Goal: Task Accomplishment & Management: Complete application form

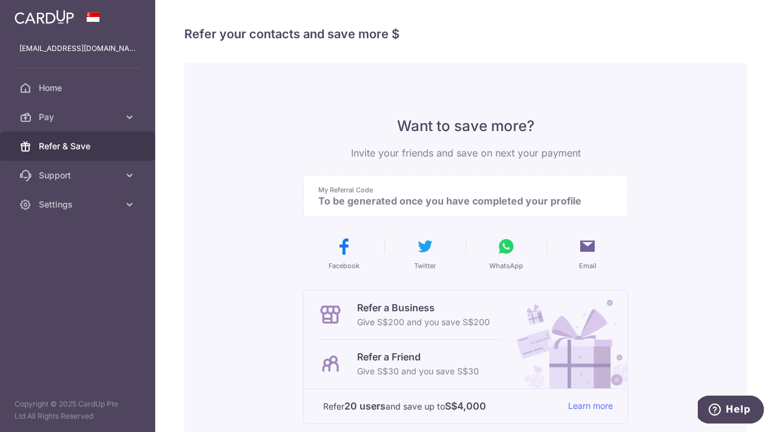
scroll to position [178, 0]
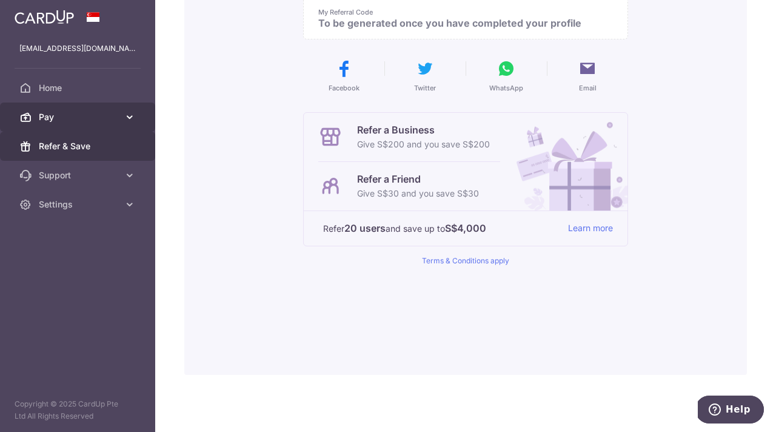
click at [132, 118] on icon at bounding box center [130, 117] width 12 height 12
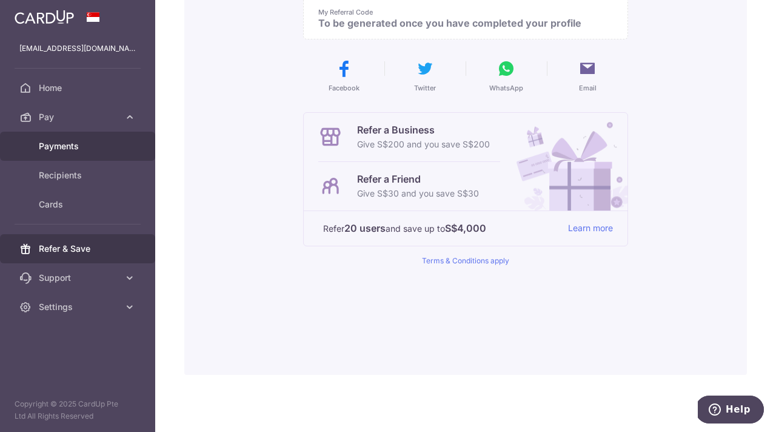
click at [57, 148] on span "Payments" at bounding box center [79, 146] width 80 height 12
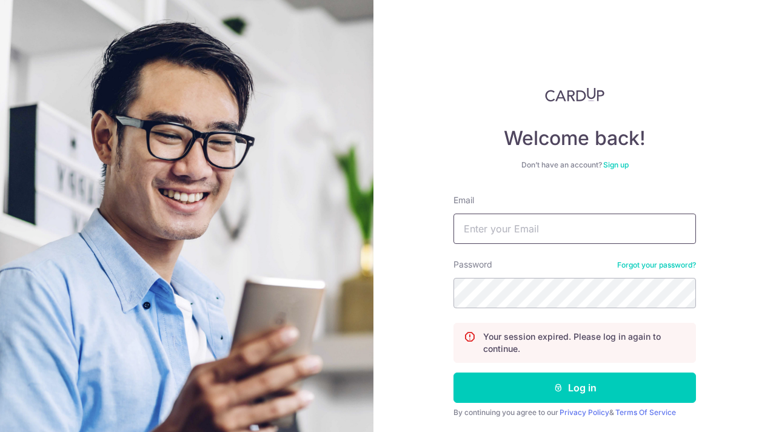
click at [481, 238] on input "Email" at bounding box center [575, 228] width 243 height 30
type input "[EMAIL_ADDRESS][DOMAIN_NAME]"
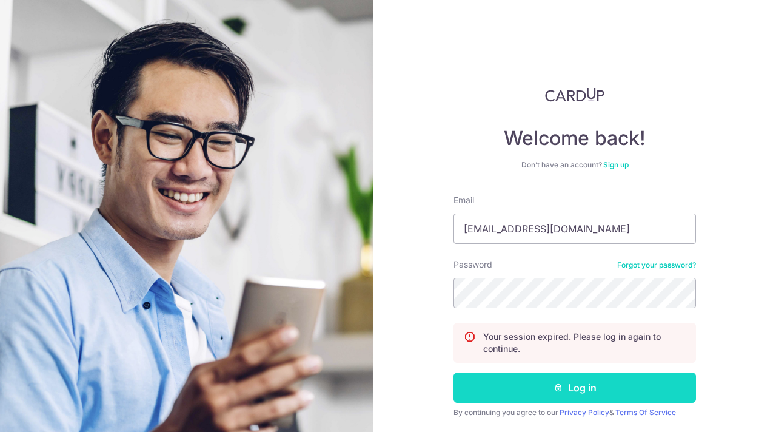
click at [573, 384] on button "Log in" at bounding box center [575, 387] width 243 height 30
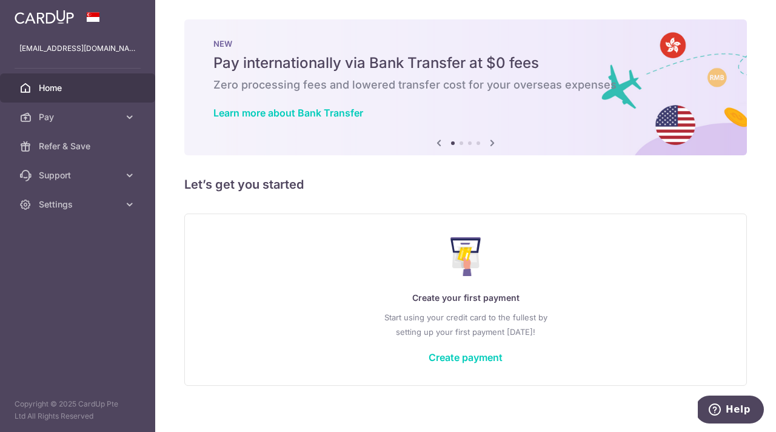
scroll to position [11, 0]
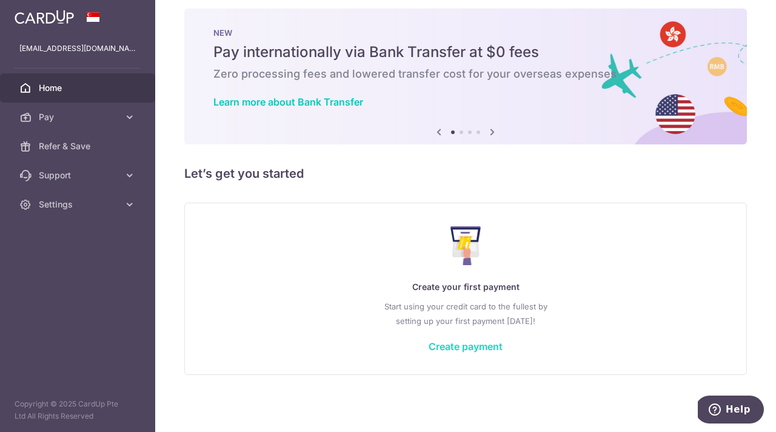
click at [471, 349] on link "Create payment" at bounding box center [466, 346] width 74 height 12
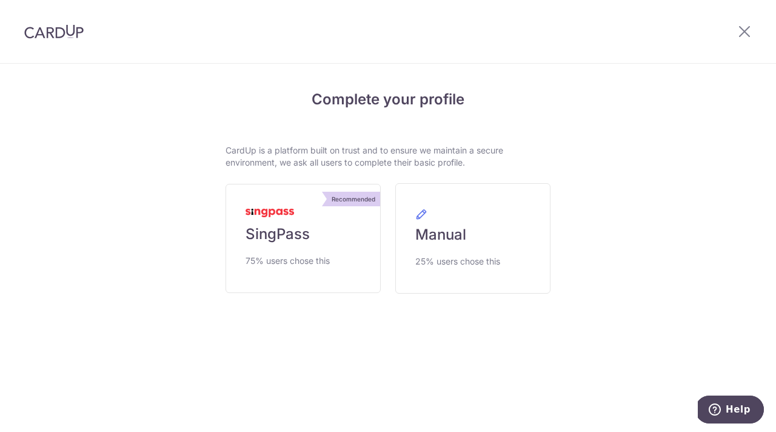
click at [211, 285] on div "Complete your profile CardUp is a platform built on trust and to ensure we main…" at bounding box center [387, 224] width 697 height 320
click at [286, 244] on link "Recommended SingPass 75% users chose this" at bounding box center [303, 238] width 155 height 109
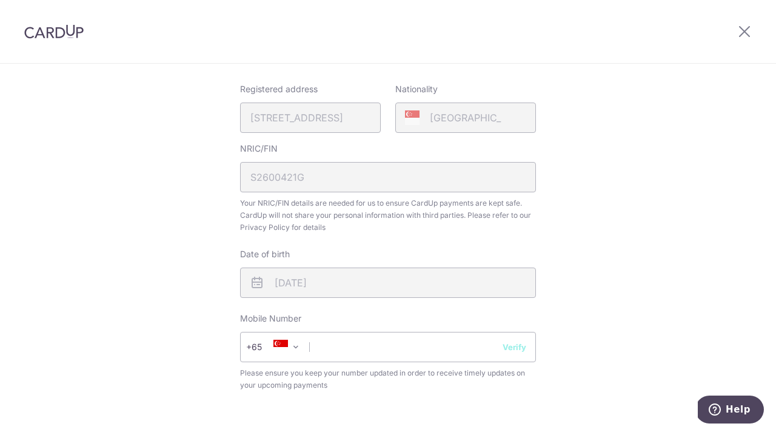
scroll to position [302, 0]
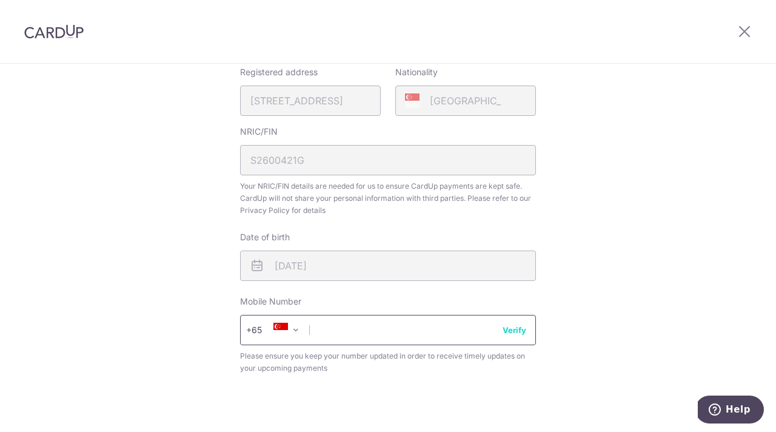
click at [345, 338] on input "text" at bounding box center [388, 330] width 296 height 30
type input "96614218"
click at [519, 330] on button "Verify" at bounding box center [515, 330] width 24 height 12
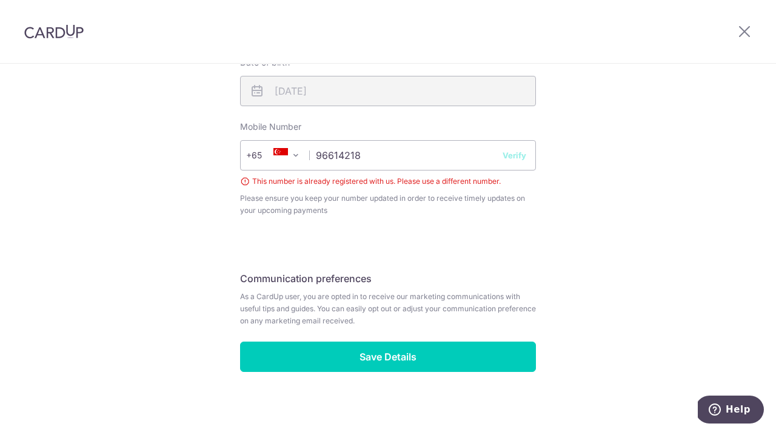
scroll to position [483, 0]
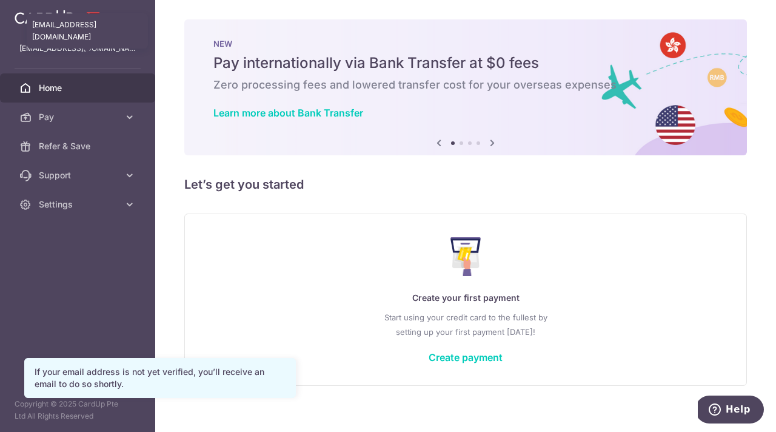
click at [74, 52] on p "[EMAIL_ADDRESS][DOMAIN_NAME]" at bounding box center [77, 48] width 116 height 12
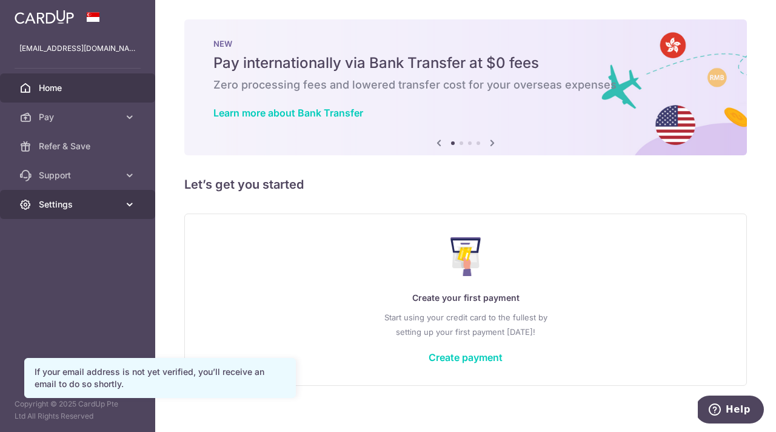
click at [130, 204] on icon at bounding box center [130, 204] width 12 height 12
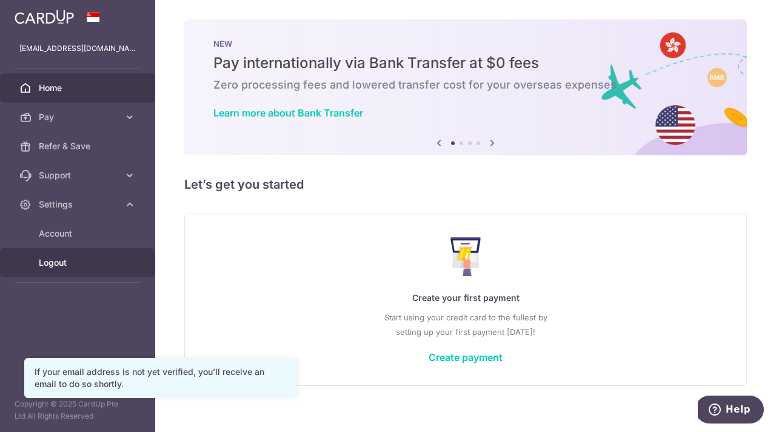
click at [56, 261] on span "Logout" at bounding box center [79, 263] width 80 height 12
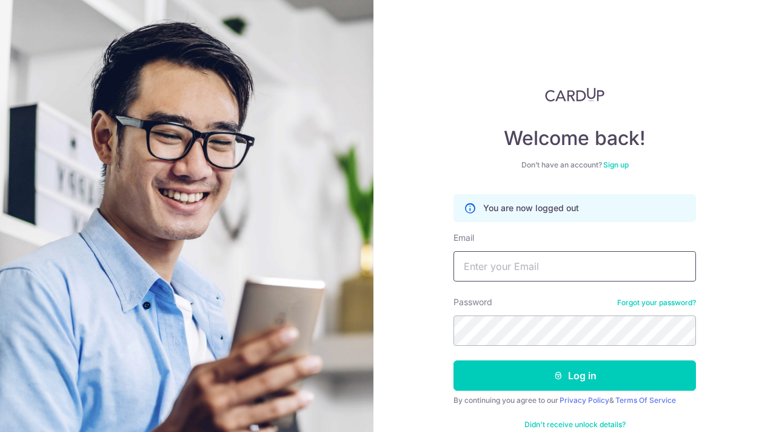
click at [487, 257] on input "Email" at bounding box center [575, 266] width 243 height 30
type input "[EMAIL_ADDRESS][DOMAIN_NAME]"
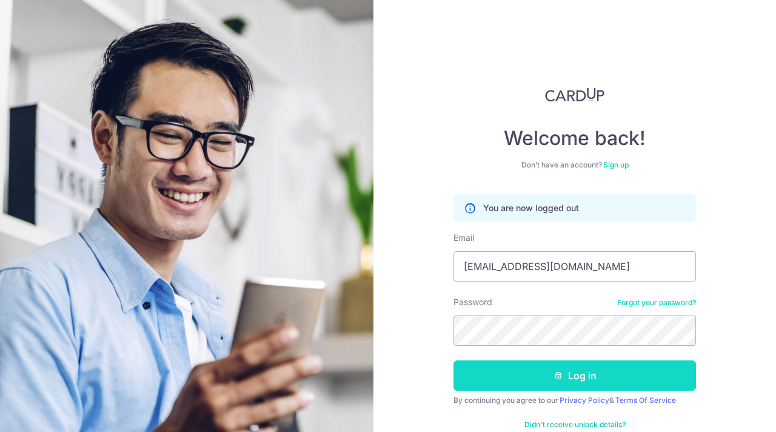
click at [579, 375] on button "Log in" at bounding box center [575, 375] width 243 height 30
